Goal: Information Seeking & Learning: Check status

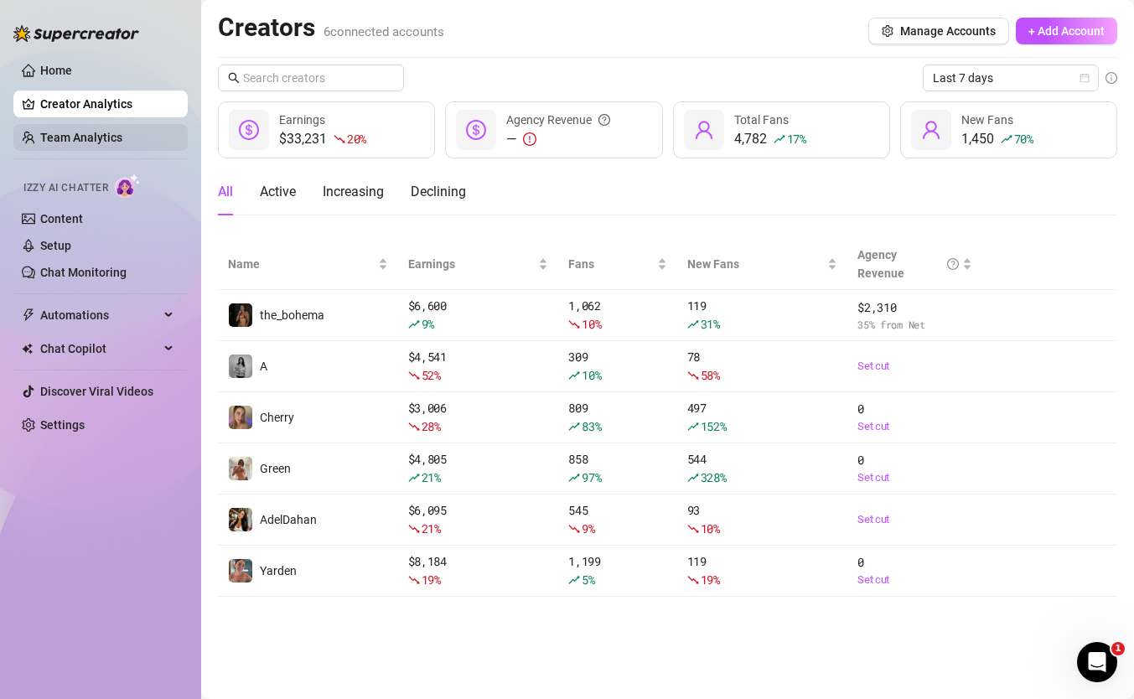
click at [92, 137] on link "Team Analytics" at bounding box center [81, 137] width 82 height 13
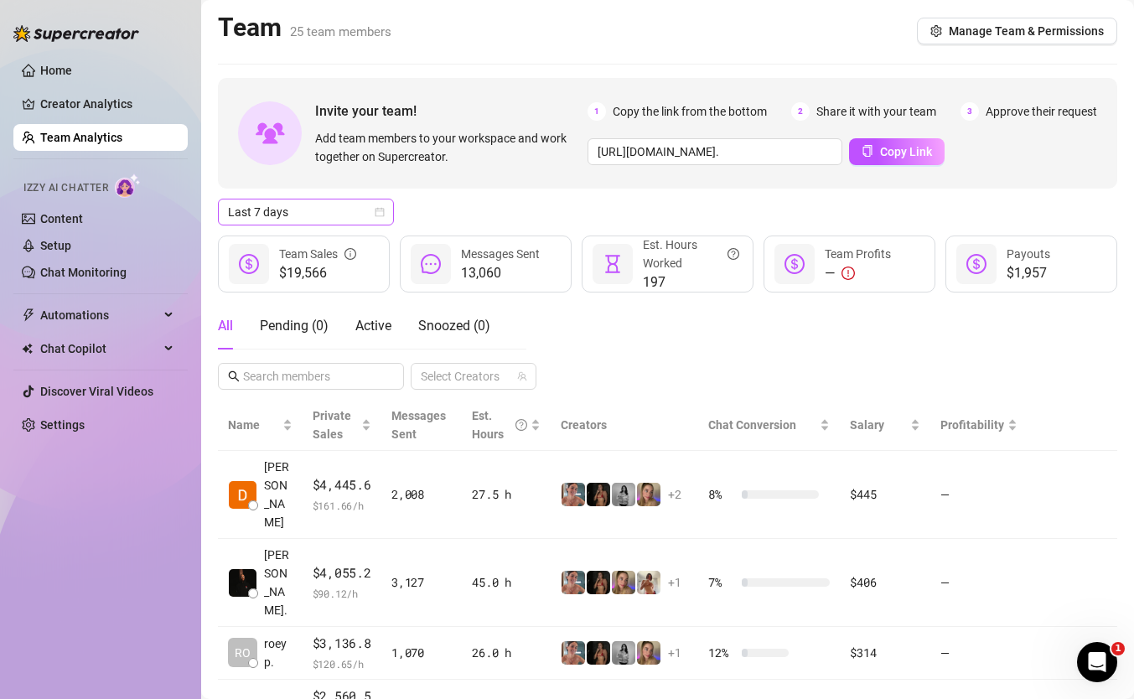
click at [320, 222] on span "Last 7 days" at bounding box center [306, 211] width 156 height 25
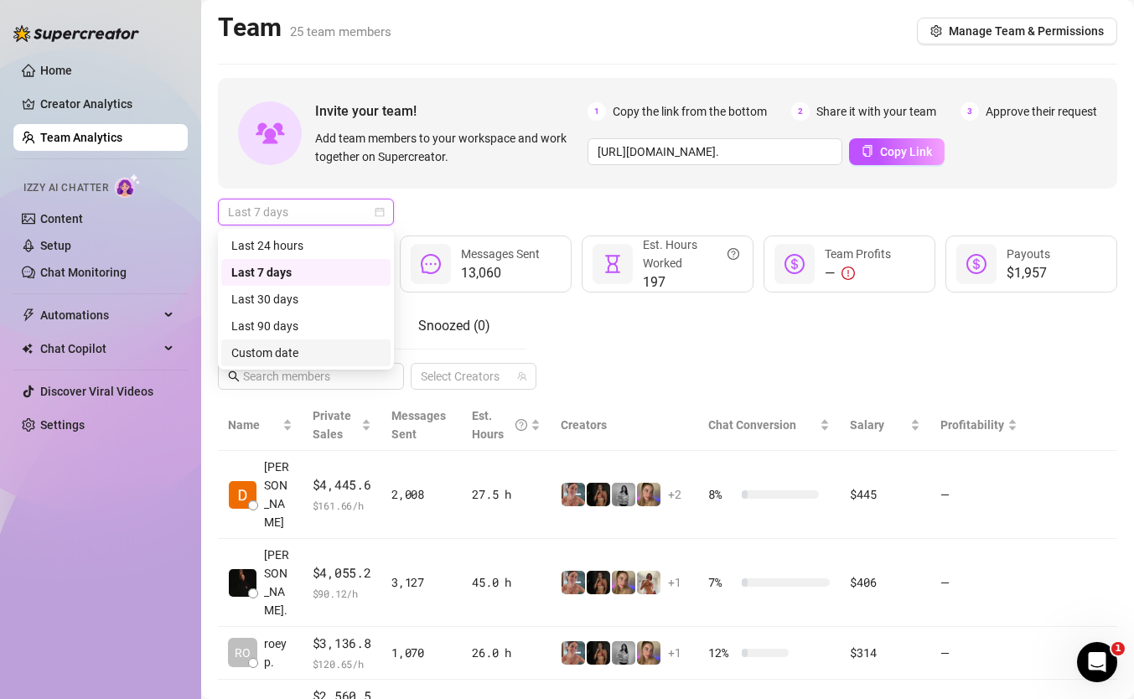
click at [303, 344] on div "Custom date" at bounding box center [305, 353] width 149 height 18
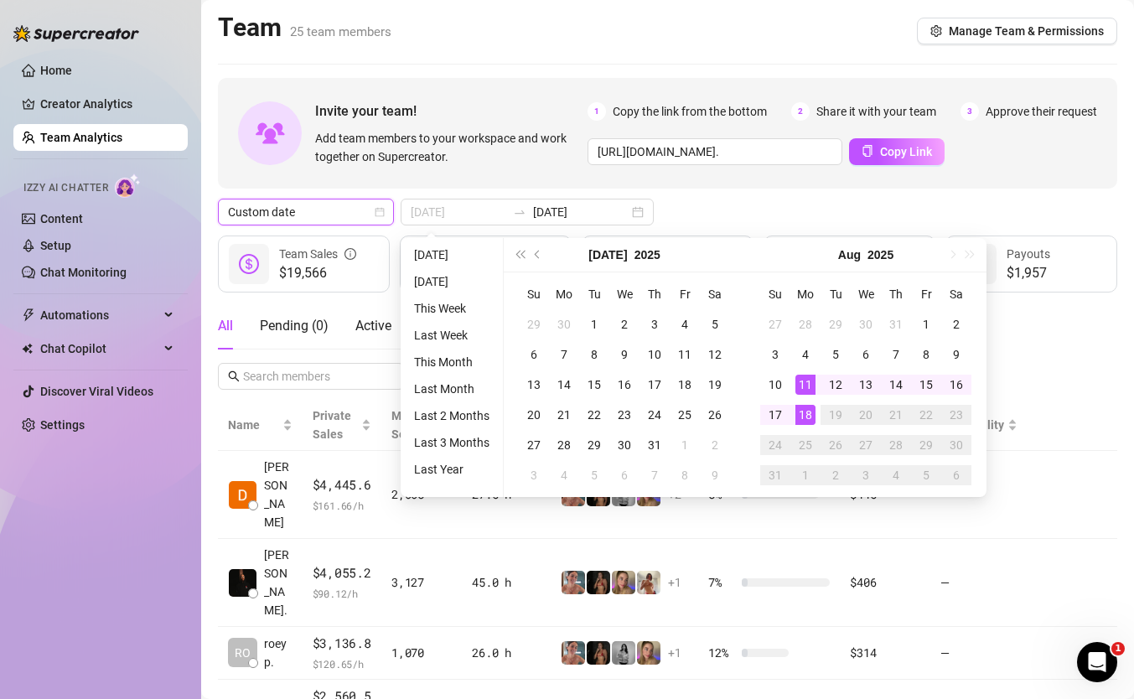
type input "[DATE]"
click at [800, 412] on div "18" at bounding box center [805, 415] width 20 height 20
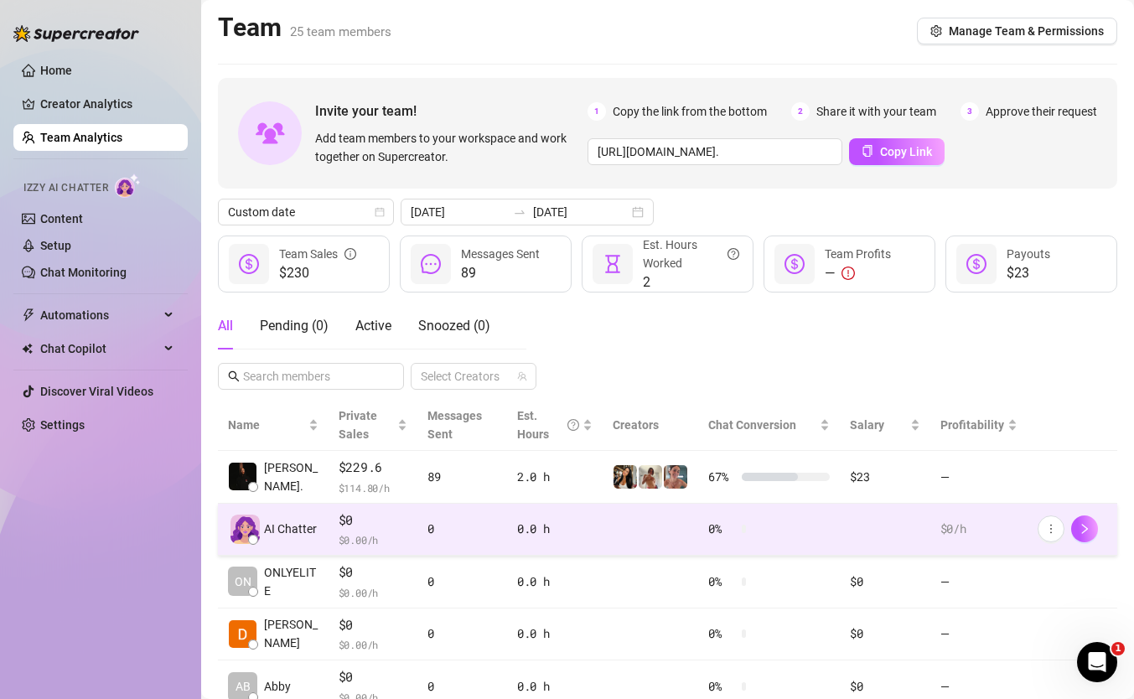
click at [380, 510] on span "$0" at bounding box center [374, 520] width 70 height 20
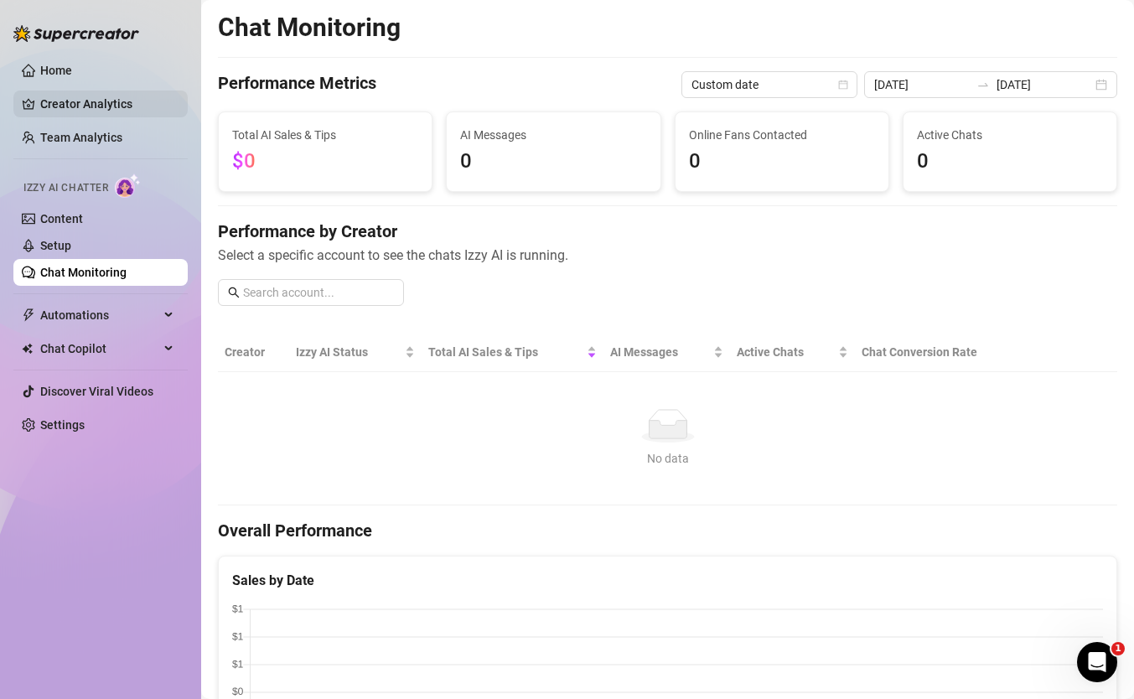
click at [70, 110] on link "Creator Analytics" at bounding box center [107, 104] width 134 height 27
